Goal: Find specific page/section: Find specific page/section

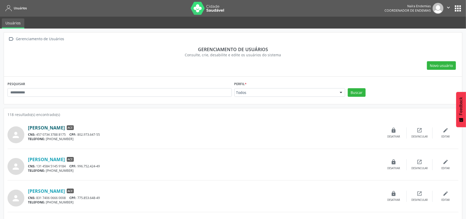
click at [63, 127] on link "[PERSON_NAME]" at bounding box center [46, 128] width 37 height 6
drag, startPoint x: 94, startPoint y: 95, endPoint x: 12, endPoint y: 90, distance: 82.5
click at [12, 90] on input "text" at bounding box center [120, 92] width 225 height 9
type input "*****"
click at [348, 88] on button "Buscar" at bounding box center [357, 92] width 18 height 9
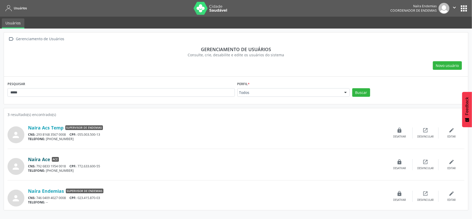
click at [41, 160] on link "Naíra Ace" at bounding box center [39, 159] width 22 height 6
click at [39, 159] on link "Naíra Ace" at bounding box center [39, 159] width 22 height 6
click at [53, 159] on span "ACE" at bounding box center [55, 159] width 7 height 5
click at [37, 160] on link "Naíra Ace" at bounding box center [39, 159] width 22 height 6
click at [40, 159] on link "Naíra Ace" at bounding box center [39, 159] width 22 height 6
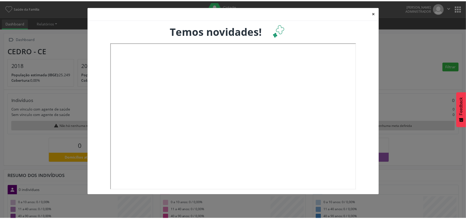
scroll to position [87, 154]
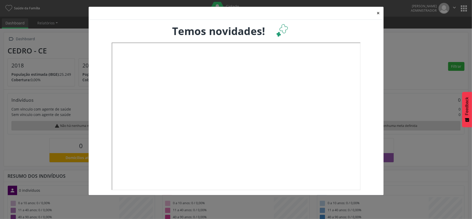
click at [379, 15] on button "×" at bounding box center [378, 13] width 10 height 13
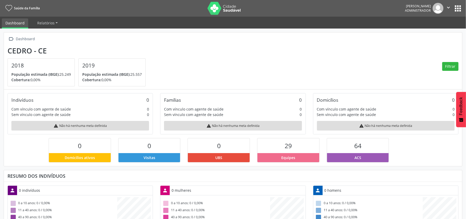
scroll to position [0, 0]
click at [458, 11] on button "apps" at bounding box center [458, 8] width 9 height 9
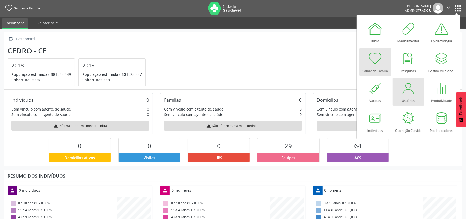
click at [404, 92] on div at bounding box center [409, 88] width 16 height 16
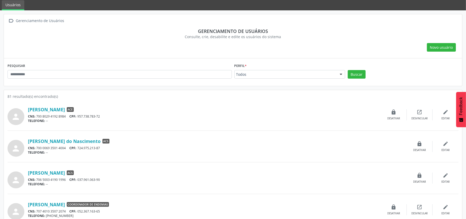
scroll to position [34, 0]
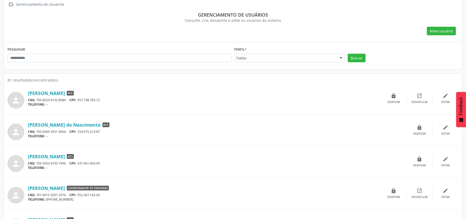
click at [287, 52] on div "Perfil * Todos Todos ACE ACS Coordenador Coordenador da Atenção Básica Coordena…" at bounding box center [290, 54] width 111 height 17
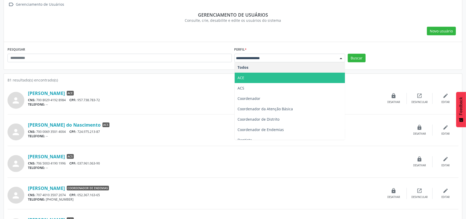
drag, startPoint x: 261, startPoint y: 79, endPoint x: 285, endPoint y: 73, distance: 25.1
click at [261, 78] on span "ACE" at bounding box center [290, 78] width 110 height 10
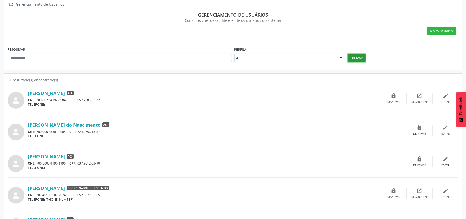
click at [355, 57] on button "Buscar" at bounding box center [357, 58] width 18 height 9
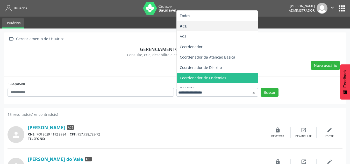
click at [206, 77] on span "Coordenador de Endemias" at bounding box center [203, 77] width 46 height 5
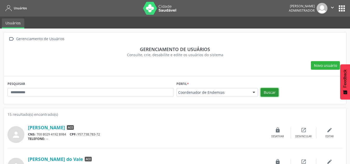
click at [272, 94] on button "Buscar" at bounding box center [270, 92] width 18 height 9
